Goal: Task Accomplishment & Management: Use online tool/utility

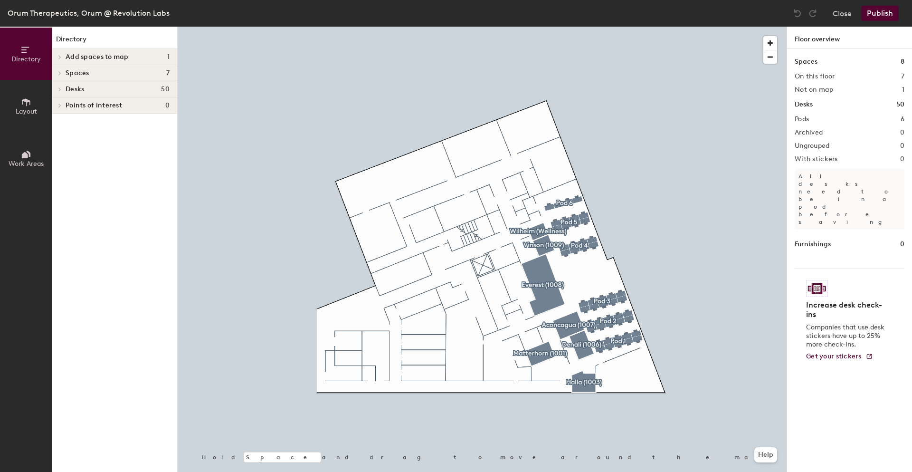
click at [86, 71] on span "Spaces" at bounding box center [78, 73] width 24 height 8
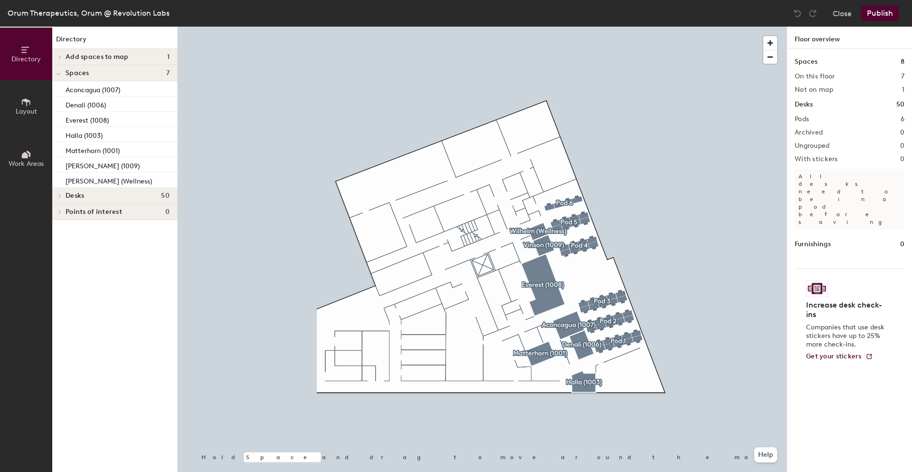
click at [24, 157] on icon at bounding box center [25, 155] width 6 height 6
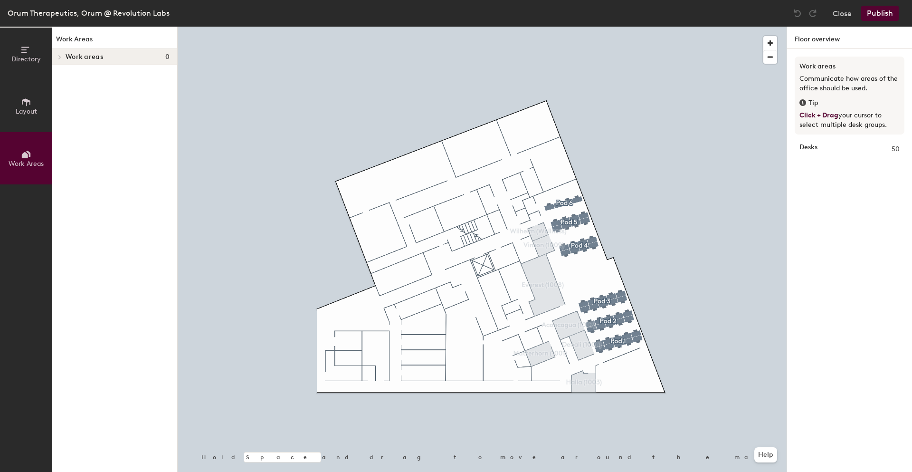
click at [33, 89] on button "Layout" at bounding box center [26, 106] width 52 height 52
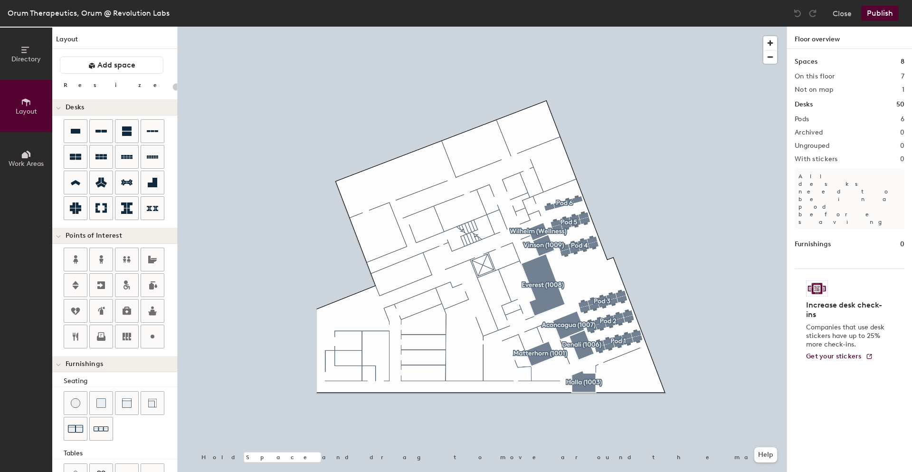
click at [29, 56] on span "Directory" at bounding box center [25, 59] width 29 height 8
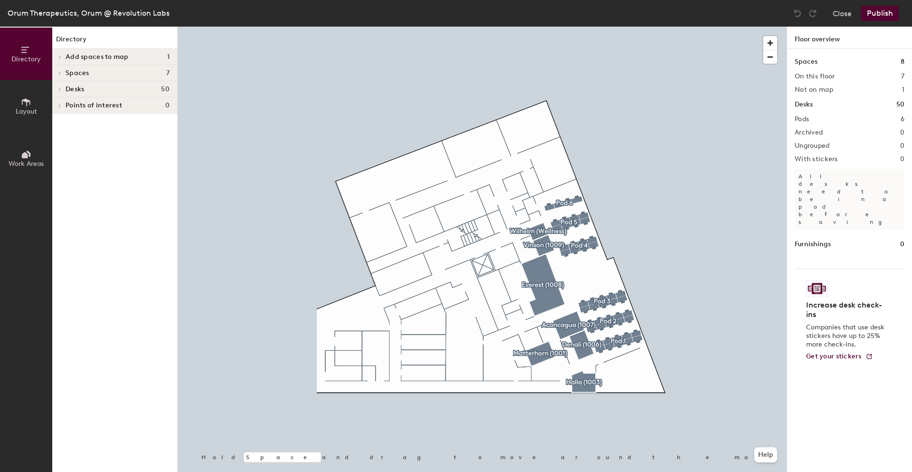
click at [109, 58] on span "Add spaces to map" at bounding box center [97, 57] width 63 height 8
click at [103, 114] on div "Points of interest 0" at bounding box center [114, 121] width 125 height 16
click at [108, 99] on div "Desks 50" at bounding box center [114, 104] width 125 height 16
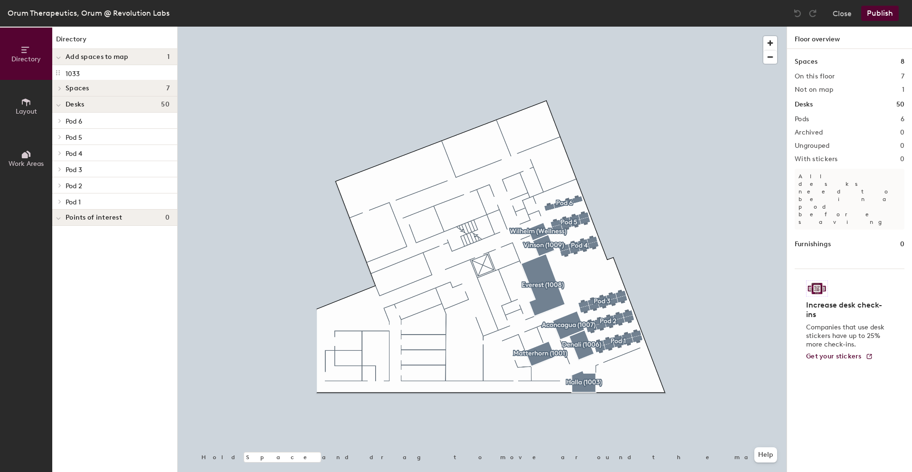
click at [127, 12] on div "Orum Therapeutics, Orum @ Revolution Labs" at bounding box center [89, 13] width 162 height 12
click at [843, 14] on button "Close" at bounding box center [842, 13] width 19 height 15
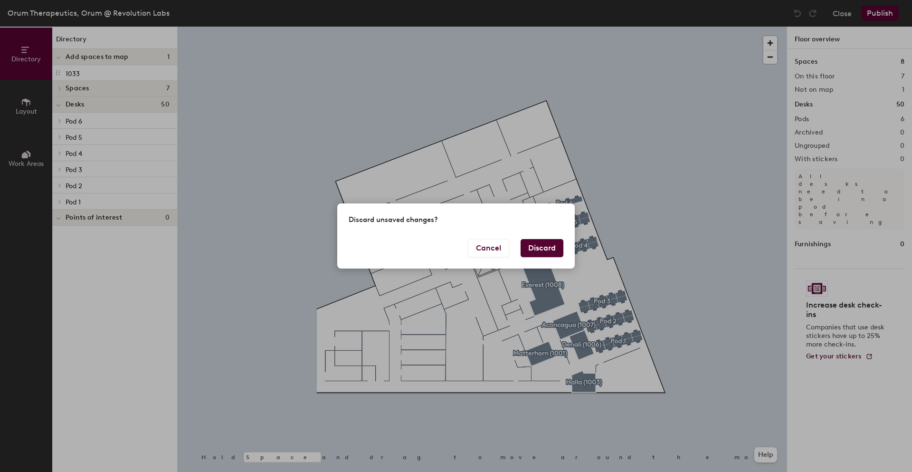
click at [530, 244] on button "Discard" at bounding box center [542, 248] width 43 height 18
